Goal: Navigation & Orientation: Find specific page/section

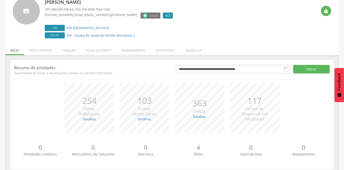
scroll to position [43, 0]
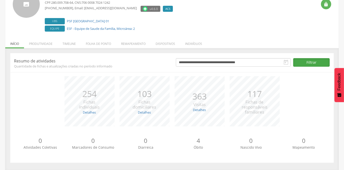
click at [302, 61] on button "Filtrar" at bounding box center [311, 62] width 37 height 9
click at [43, 42] on li "Produtividade" at bounding box center [41, 43] width 34 height 12
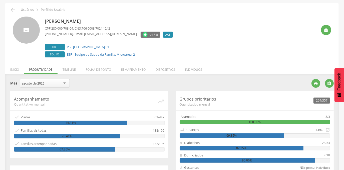
scroll to position [0, 0]
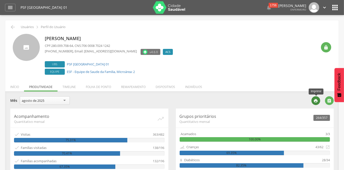
click at [316, 102] on icon "" at bounding box center [316, 100] width 5 height 5
click at [130, 87] on li "Remapeamento" at bounding box center [133, 86] width 35 height 12
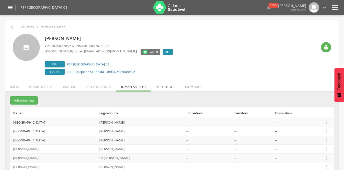
click at [163, 85] on li "Dispositivos" at bounding box center [166, 86] width 30 height 12
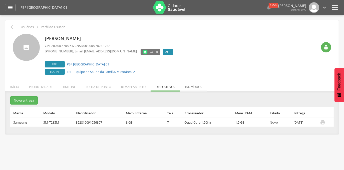
click at [190, 88] on li "Indivíduos" at bounding box center [193, 86] width 27 height 12
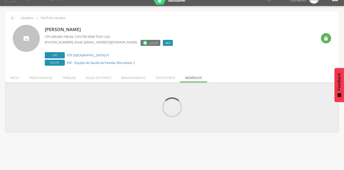
scroll to position [15, 0]
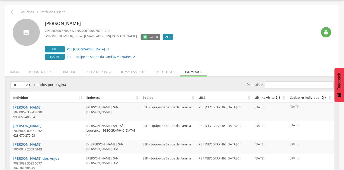
click at [42, 71] on li "Produtividade" at bounding box center [41, 71] width 34 height 12
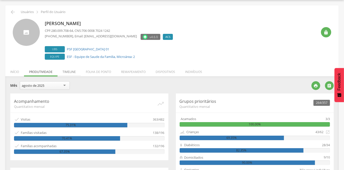
click at [71, 72] on li "Timeline" at bounding box center [69, 71] width 23 height 12
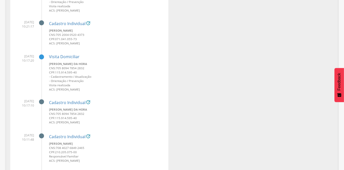
scroll to position [0, 0]
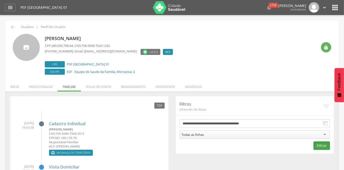
click at [322, 143] on button "Filtrar" at bounding box center [322, 145] width 17 height 9
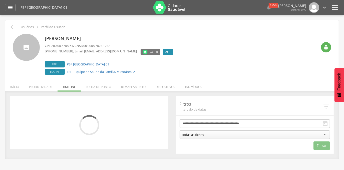
click at [325, 134] on div "Todas as fichas" at bounding box center [255, 134] width 151 height 9
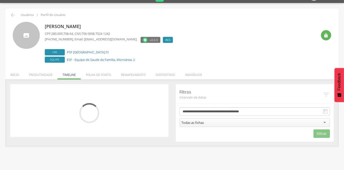
scroll to position [15, 0]
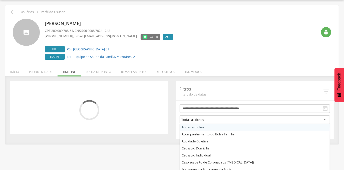
click at [324, 120] on div "Todas as fichas" at bounding box center [255, 119] width 151 height 9
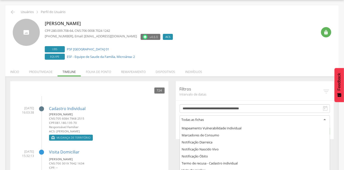
scroll to position [55, 0]
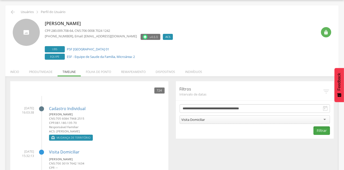
click at [325, 132] on button "Filtrar" at bounding box center [322, 130] width 17 height 9
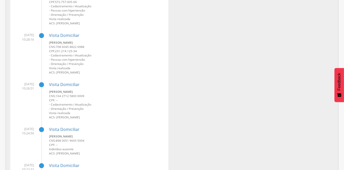
scroll to position [0, 0]
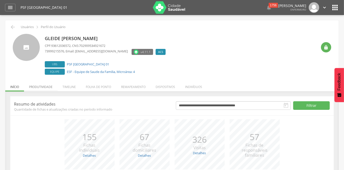
click at [47, 86] on li "Produtividade" at bounding box center [41, 86] width 34 height 12
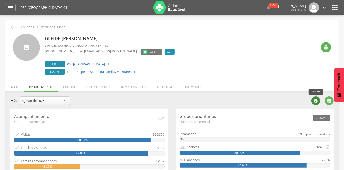
click at [318, 100] on icon "" at bounding box center [316, 100] width 5 height 5
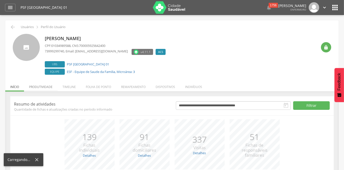
click at [42, 87] on li "Produtividade" at bounding box center [41, 86] width 34 height 12
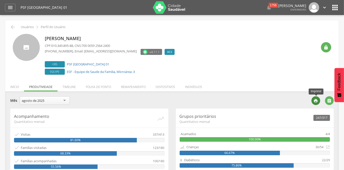
click at [317, 99] on icon "" at bounding box center [316, 100] width 5 height 5
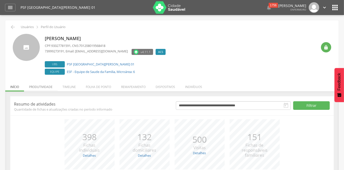
click at [42, 86] on li "Produtividade" at bounding box center [41, 86] width 34 height 12
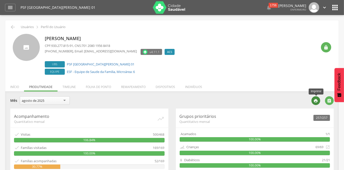
click at [315, 100] on icon "" at bounding box center [316, 100] width 5 height 5
click at [65, 87] on li "Timeline" at bounding box center [69, 86] width 23 height 12
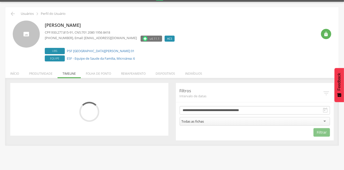
scroll to position [15, 0]
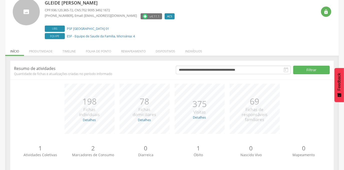
scroll to position [43, 0]
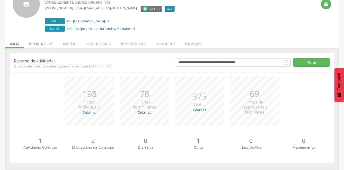
click at [42, 42] on li "Produtividade" at bounding box center [41, 43] width 34 height 12
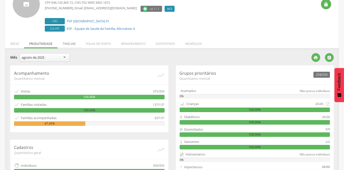
click at [66, 45] on li "Timeline" at bounding box center [69, 43] width 23 height 12
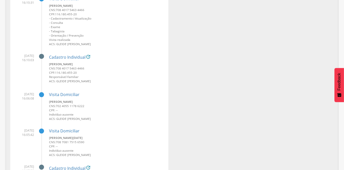
scroll to position [0, 0]
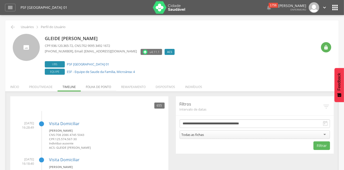
click at [90, 88] on li "Folha de ponto" at bounding box center [98, 86] width 35 height 12
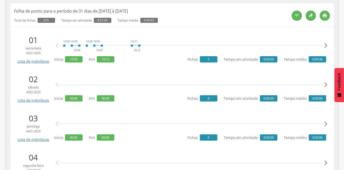
scroll to position [94, 0]
